Goal: Information Seeking & Learning: Learn about a topic

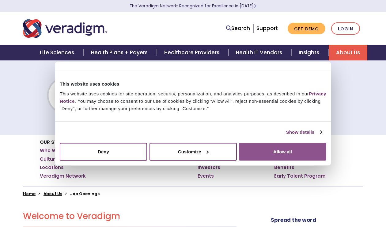
click at [263, 154] on button "Allow all" at bounding box center [282, 152] width 87 height 18
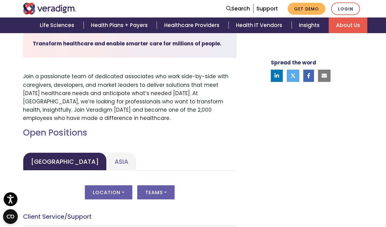
scroll to position [195, 0]
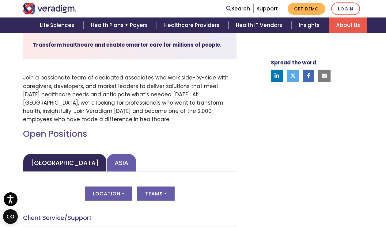
click at [107, 156] on link "Asia" at bounding box center [122, 163] width 30 height 18
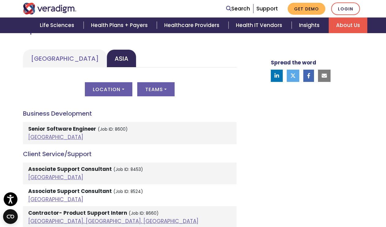
scroll to position [299, 0]
click at [162, 86] on button "Teams" at bounding box center [155, 89] width 37 height 14
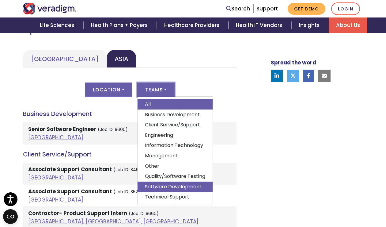
click at [166, 186] on link "Software Development" at bounding box center [175, 186] width 75 height 10
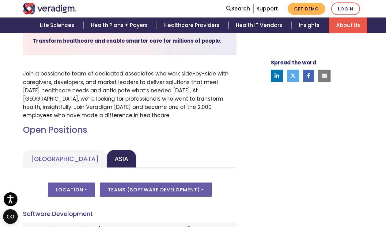
scroll to position [200, 0]
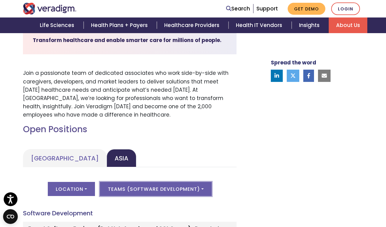
click at [147, 187] on button "Teams ( Software Development )" at bounding box center [156, 189] width 112 height 14
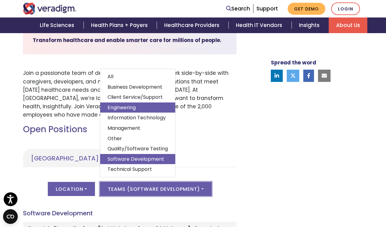
click at [138, 112] on link "Engineering" at bounding box center [137, 107] width 75 height 10
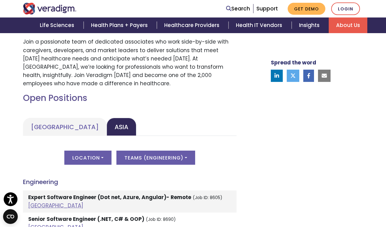
scroll to position [230, 0]
click at [144, 159] on button "Teams ( Engineering )" at bounding box center [155, 158] width 79 height 14
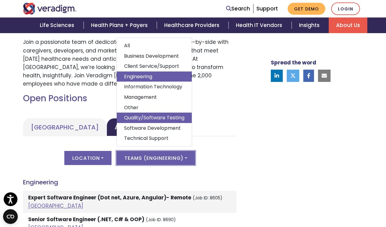
click at [146, 114] on link "Quality/Software Testing" at bounding box center [154, 117] width 75 height 10
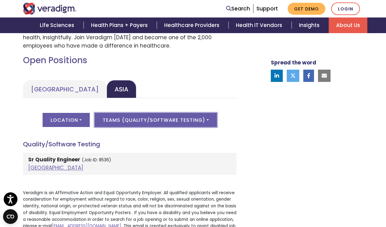
scroll to position [271, 0]
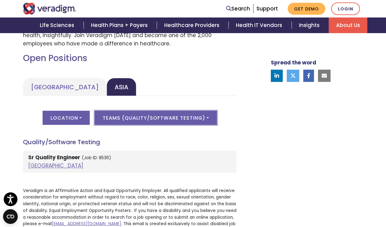
click at [154, 120] on button "Teams ( Quality/Software Testing )" at bounding box center [156, 118] width 122 height 14
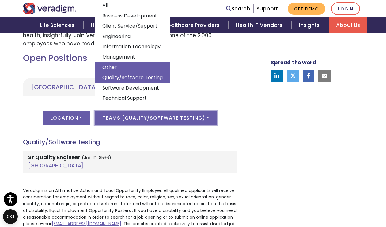
click at [126, 66] on link "Other" at bounding box center [132, 67] width 75 height 10
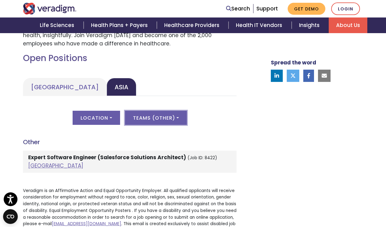
click at [152, 114] on button "Teams ( Other )" at bounding box center [156, 118] width 62 height 14
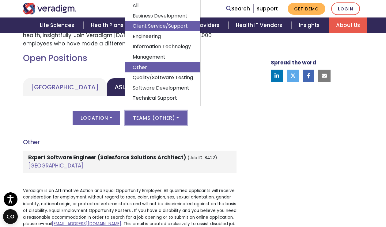
click at [155, 29] on link "Client Service/Support" at bounding box center [162, 26] width 75 height 10
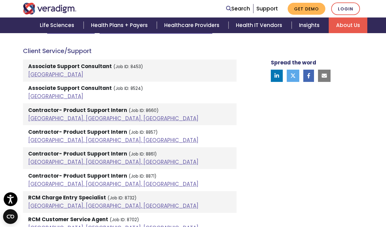
scroll to position [365, 0]
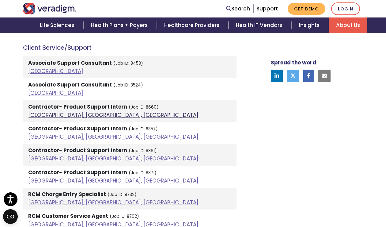
click at [60, 116] on link "[GEOGRAPHIC_DATA], [GEOGRAPHIC_DATA], [GEOGRAPHIC_DATA]" at bounding box center [113, 114] width 170 height 7
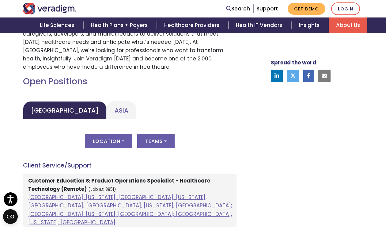
scroll to position [247, 0]
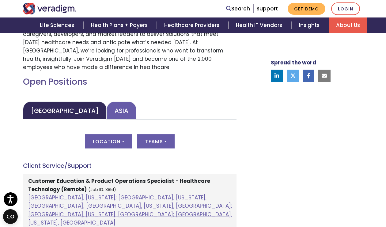
click at [107, 108] on link "Asia" at bounding box center [122, 110] width 30 height 18
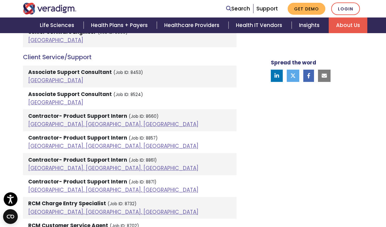
scroll to position [395, 0]
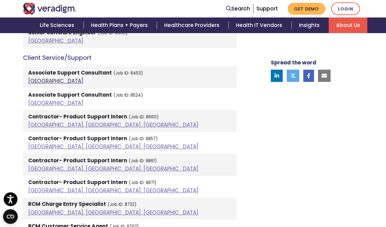
click at [35, 79] on link "[GEOGRAPHIC_DATA]" at bounding box center [55, 80] width 55 height 7
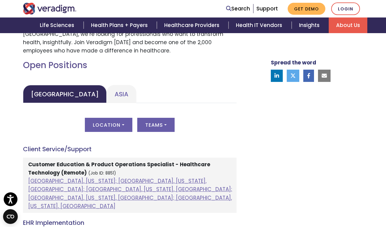
scroll to position [266, 0]
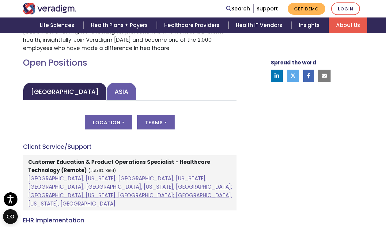
click at [107, 87] on link "Asia" at bounding box center [122, 91] width 30 height 18
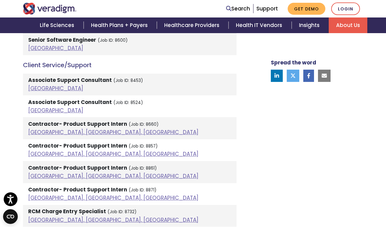
scroll to position [389, 0]
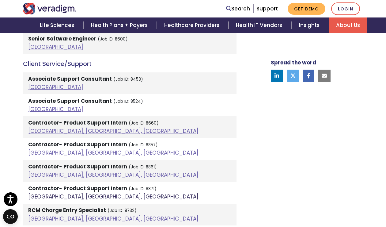
click at [47, 194] on link "[GEOGRAPHIC_DATA], [GEOGRAPHIC_DATA], [GEOGRAPHIC_DATA]" at bounding box center [113, 196] width 170 height 7
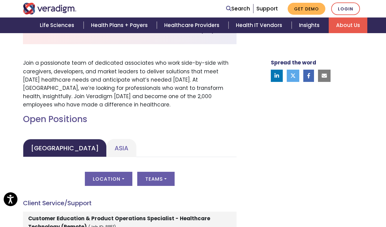
scroll to position [210, 0]
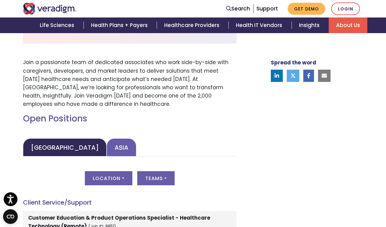
click at [107, 142] on link "Asia" at bounding box center [122, 147] width 30 height 18
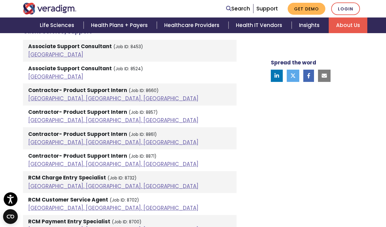
scroll to position [424, 0]
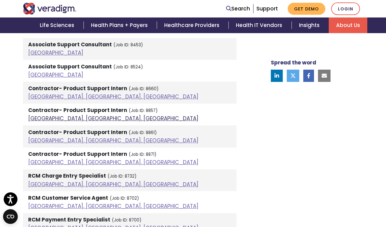
click at [68, 120] on link "[GEOGRAPHIC_DATA], [GEOGRAPHIC_DATA], [GEOGRAPHIC_DATA]" at bounding box center [113, 118] width 170 height 7
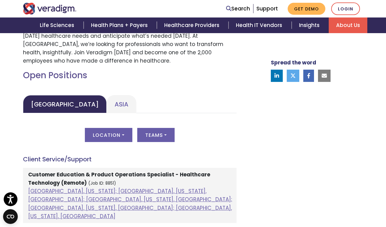
scroll to position [254, 0]
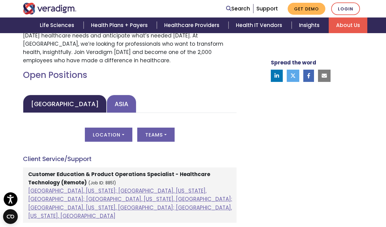
click at [107, 99] on link "Asia" at bounding box center [122, 104] width 30 height 18
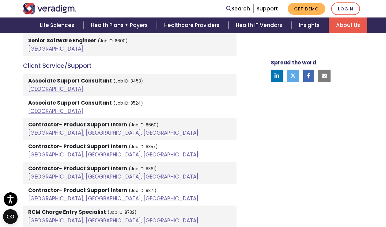
scroll to position [388, 0]
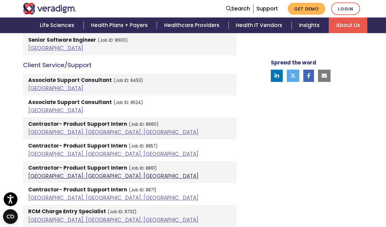
click at [56, 175] on link "[GEOGRAPHIC_DATA], [GEOGRAPHIC_DATA], [GEOGRAPHIC_DATA]" at bounding box center [113, 175] width 170 height 7
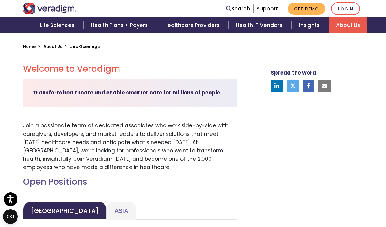
scroll to position [147, 0]
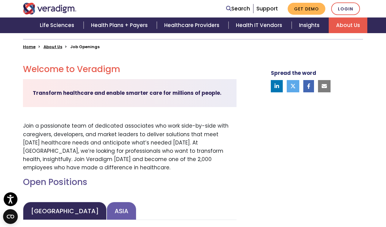
click at [107, 205] on link "Asia" at bounding box center [122, 211] width 30 height 18
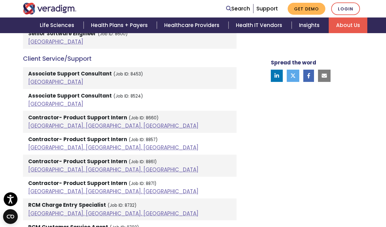
scroll to position [395, 0]
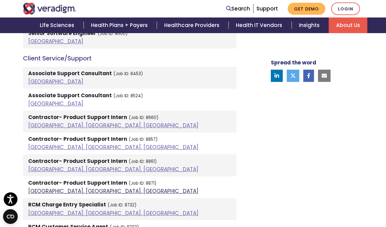
click at [71, 190] on link "[GEOGRAPHIC_DATA], [GEOGRAPHIC_DATA], [GEOGRAPHIC_DATA]" at bounding box center [113, 190] width 170 height 7
